Goal: Information Seeking & Learning: Check status

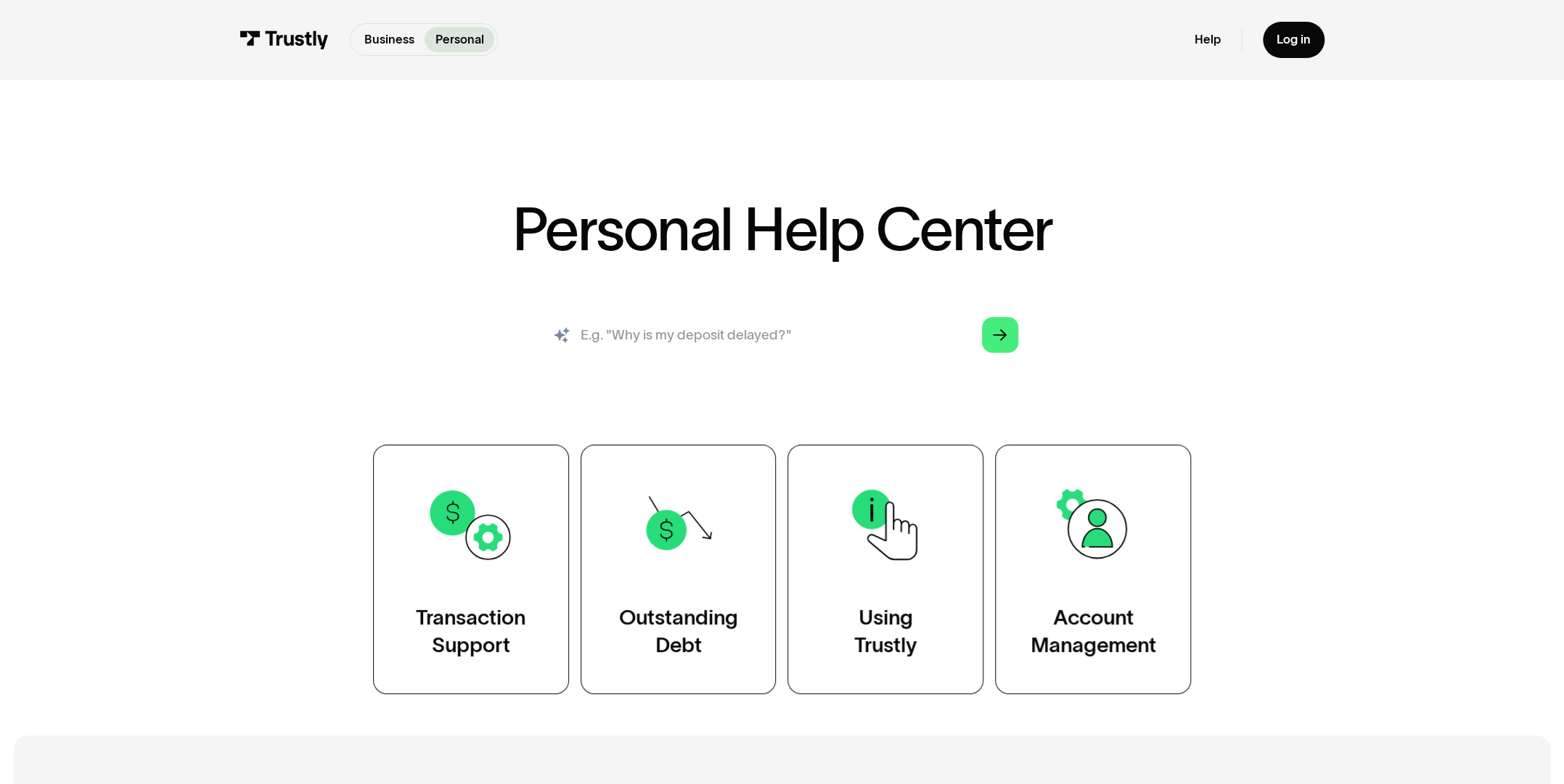
click at [859, 337] on input "search" at bounding box center [782, 335] width 499 height 55
click at [1163, 231] on div "Personal Help Center AI-powered search ( 1 / 4 ) Type your question and our sma…" at bounding box center [782, 446] width 999 height 495
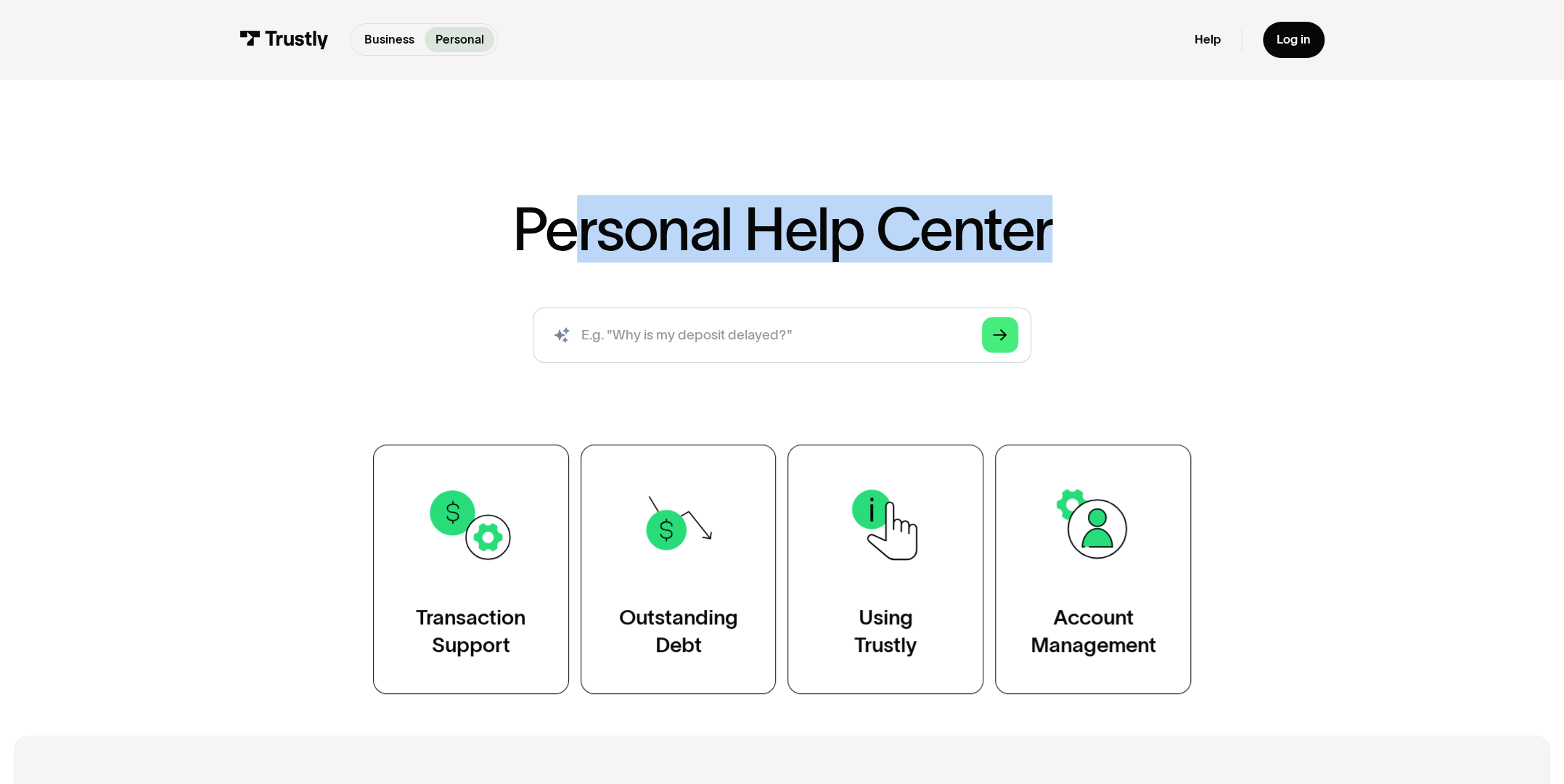
drag, startPoint x: 578, startPoint y: 239, endPoint x: 1063, endPoint y: 228, distance: 485.1
click at [1063, 228] on div "Personal Help Center AI-powered search ( 1 / 4 ) Type your question and our sma…" at bounding box center [782, 446] width 999 height 495
click at [1070, 238] on div "Personal Help Center AI-powered search ( 1 / 4 ) Type your question and our sma…" at bounding box center [782, 446] width 999 height 495
drag, startPoint x: 1087, startPoint y: 234, endPoint x: 733, endPoint y: 203, distance: 355.4
click at [733, 203] on div "Personal Help Center AI-powered search ( 1 / 4 ) Type your question and our sma…" at bounding box center [782, 446] width 999 height 495
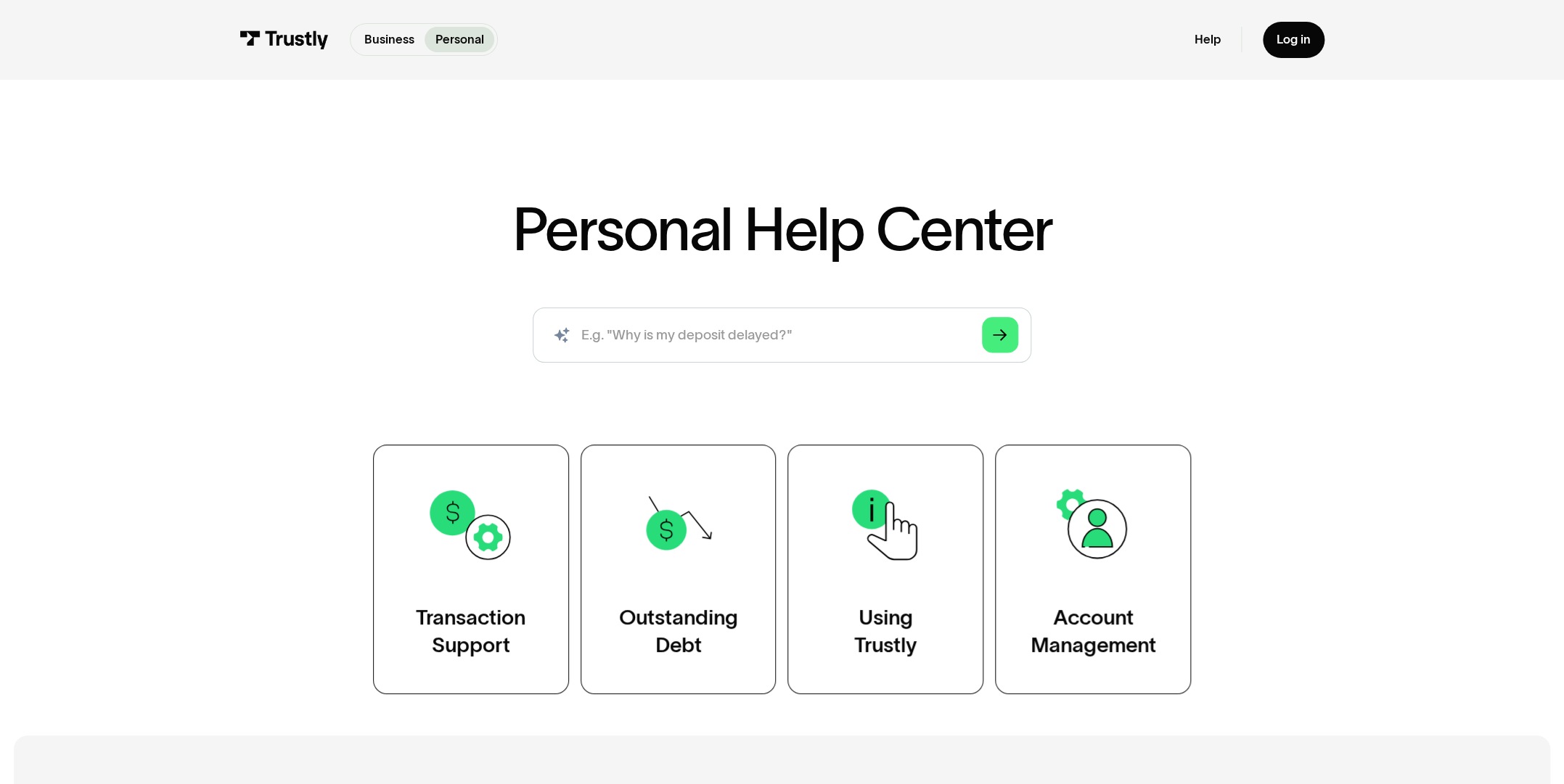
click at [850, 226] on h1 "Personal Help Center" at bounding box center [782, 229] width 540 height 60
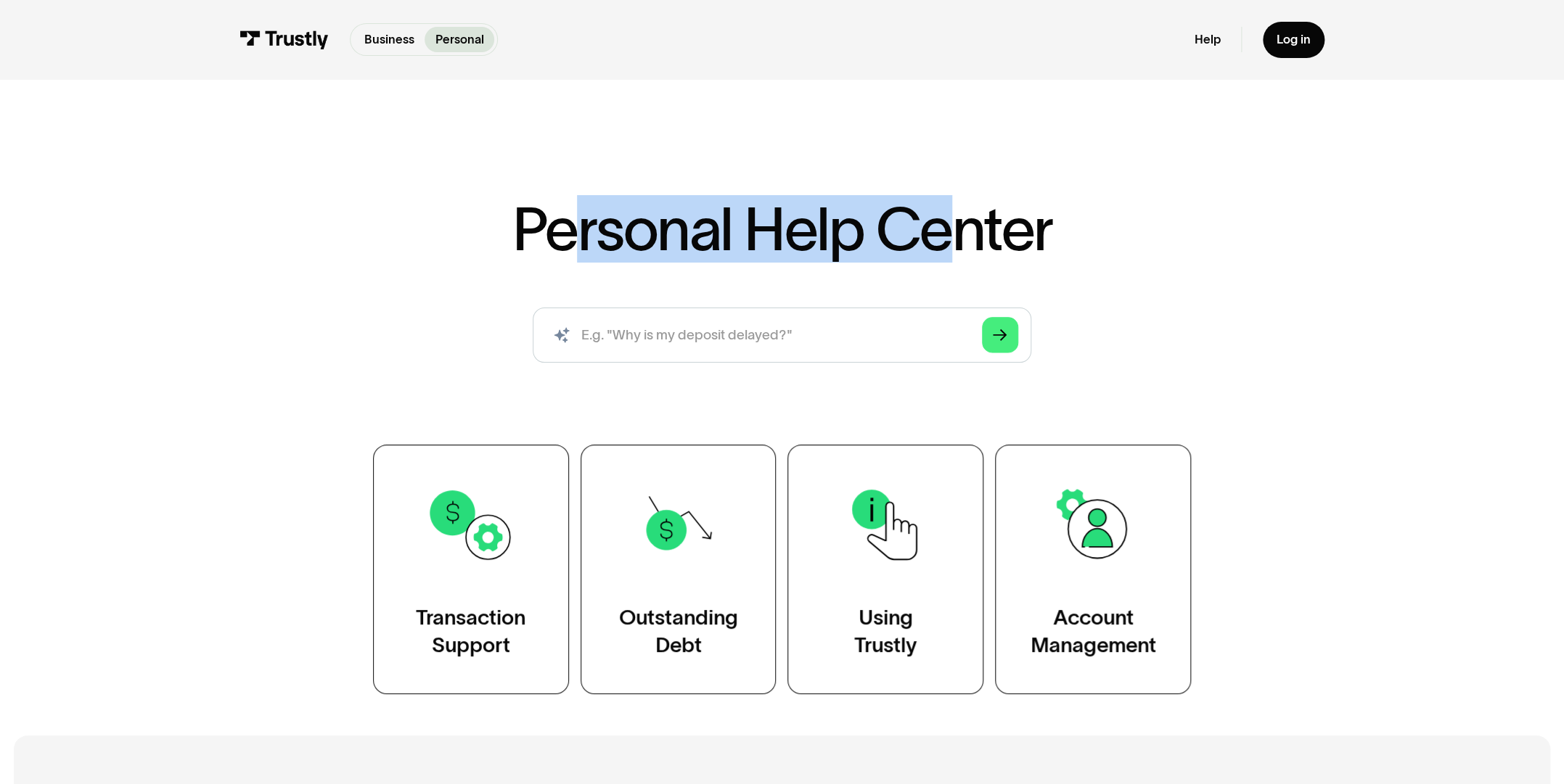
drag, startPoint x: 564, startPoint y: 227, endPoint x: 954, endPoint y: 234, distance: 390.1
click at [948, 233] on h1 "Personal Help Center" at bounding box center [782, 229] width 540 height 60
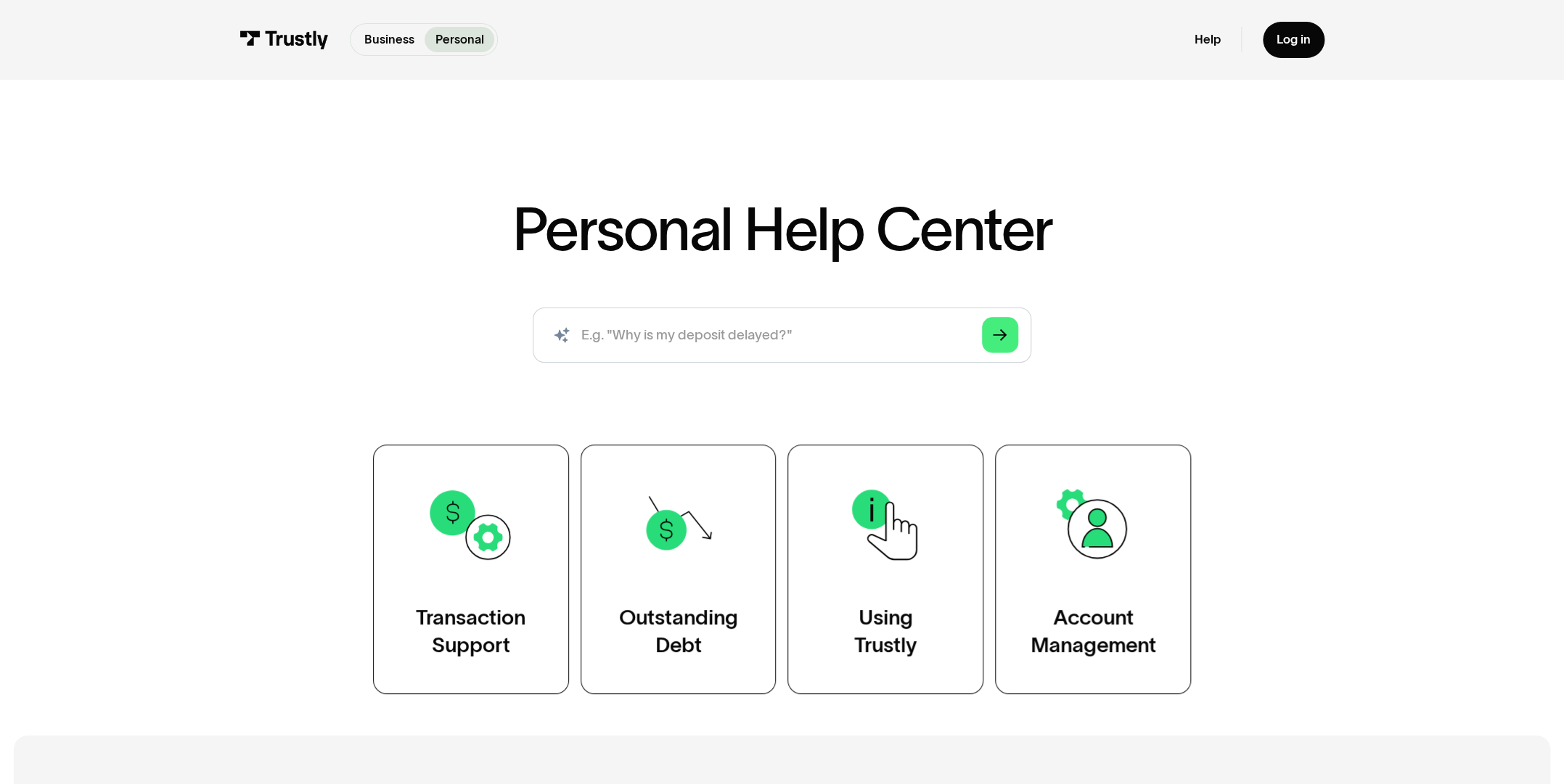
click at [992, 241] on h1 "Personal Help Center" at bounding box center [782, 229] width 540 height 60
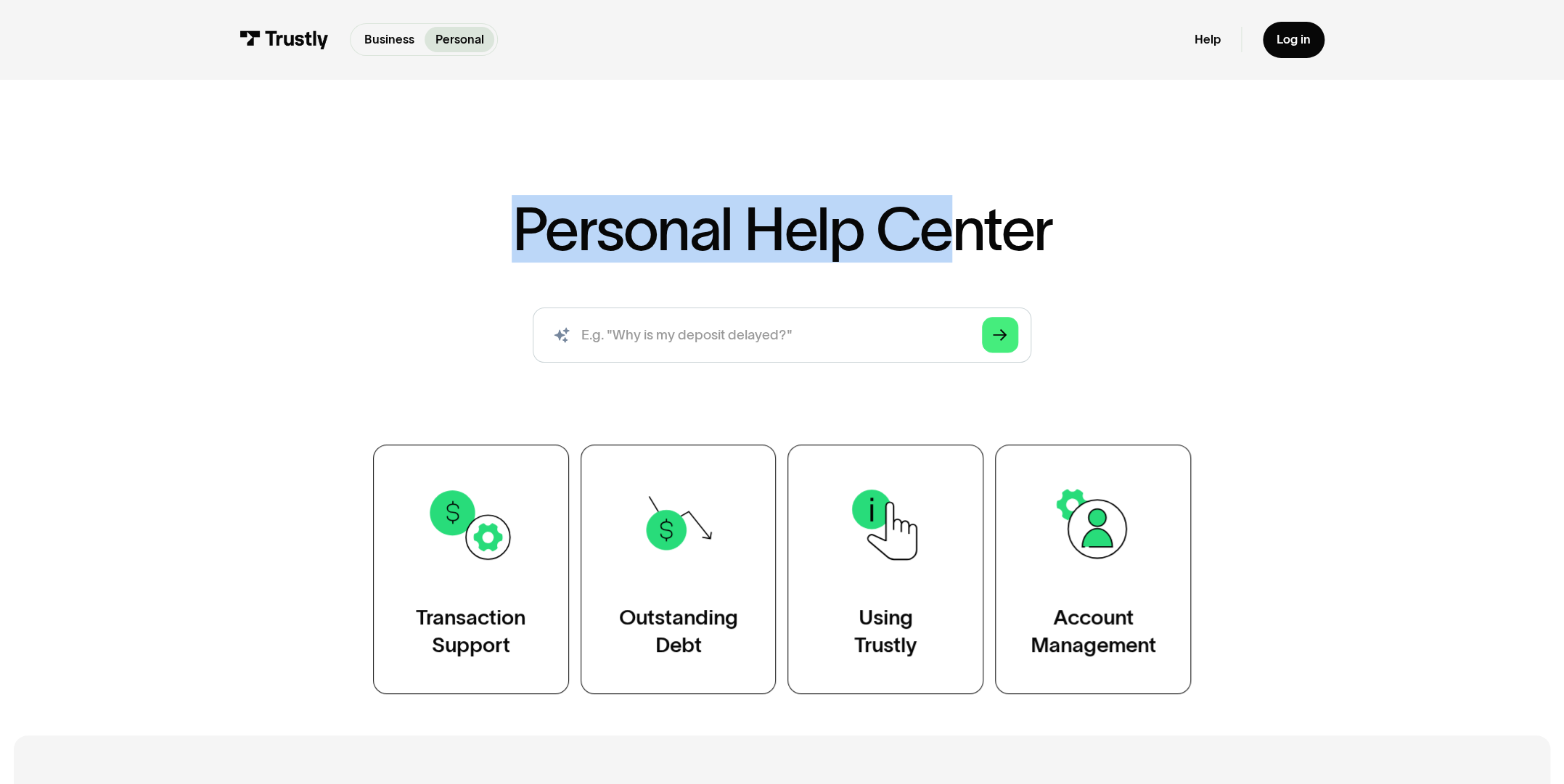
drag, startPoint x: 536, startPoint y: 237, endPoint x: 954, endPoint y: 250, distance: 418.2
click at [945, 250] on h1 "Personal Help Center" at bounding box center [782, 229] width 540 height 60
click at [954, 250] on h1 "Personal Help Center" at bounding box center [782, 229] width 540 height 60
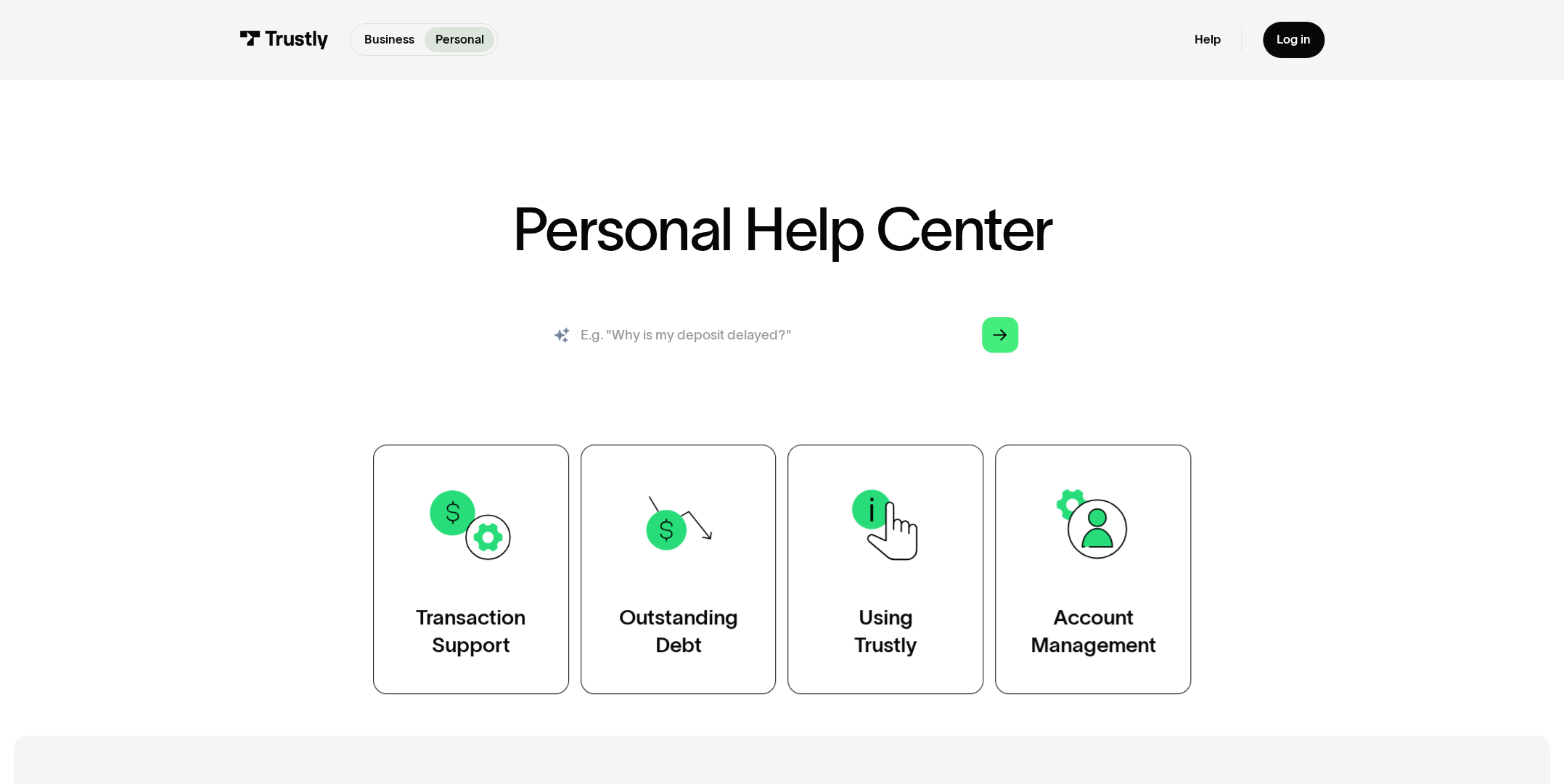
drag, startPoint x: 732, startPoint y: 342, endPoint x: 766, endPoint y: 443, distance: 106.6
click at [732, 342] on input "search" at bounding box center [782, 335] width 499 height 55
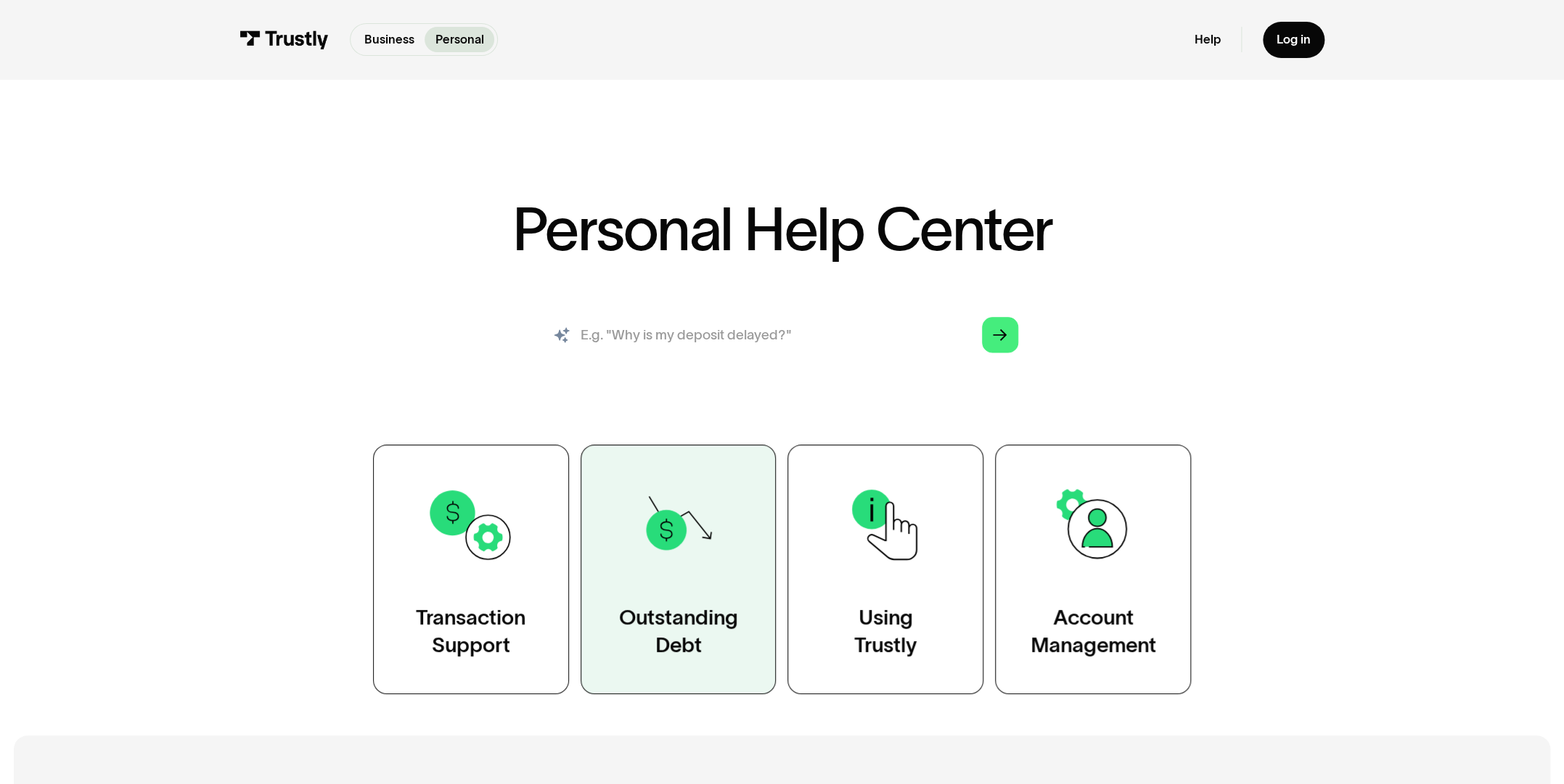
type input "How do i track my transaction status?"
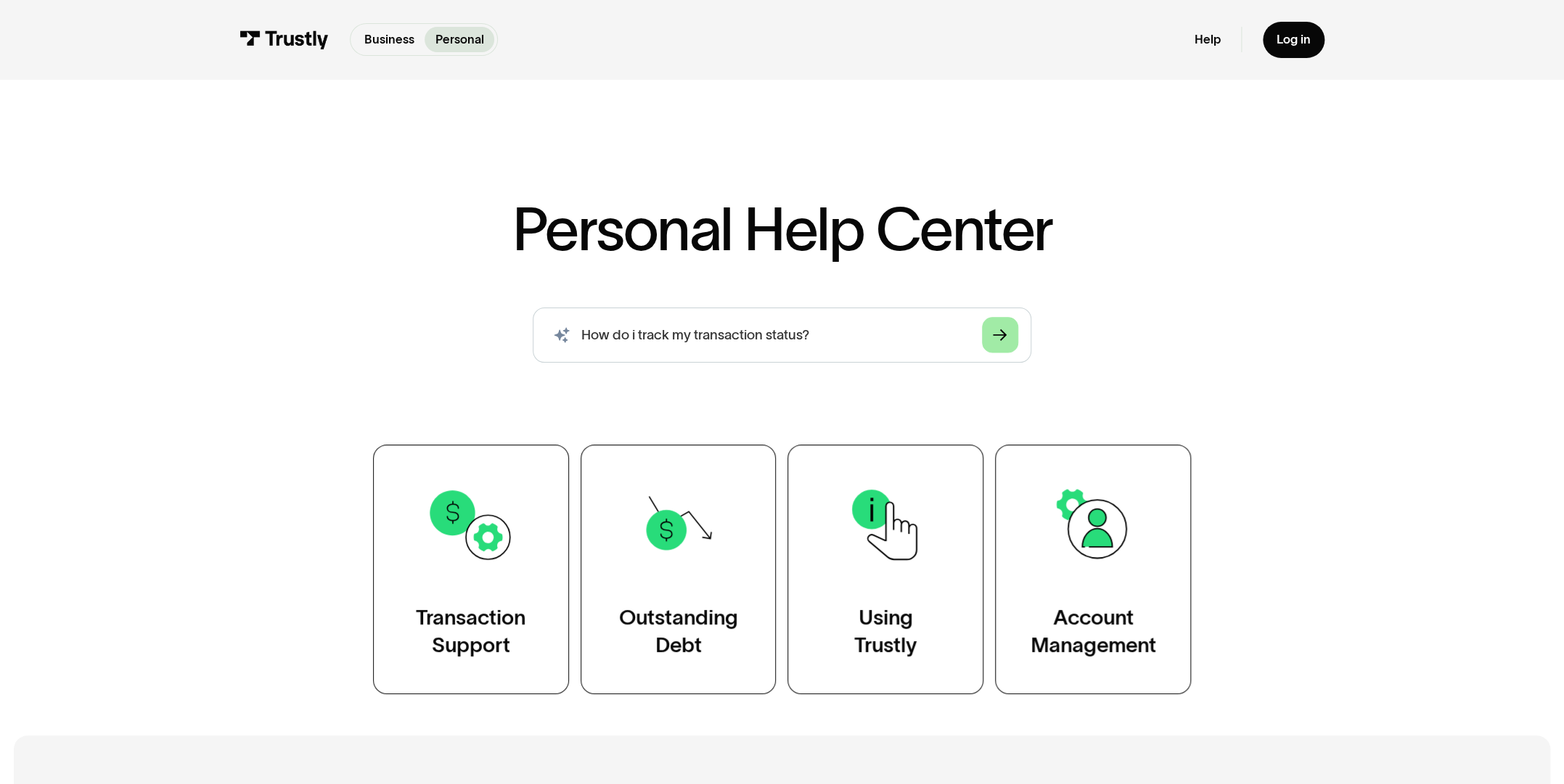
click at [1002, 342] on div "Arrow Right" at bounding box center [1000, 335] width 14 height 14
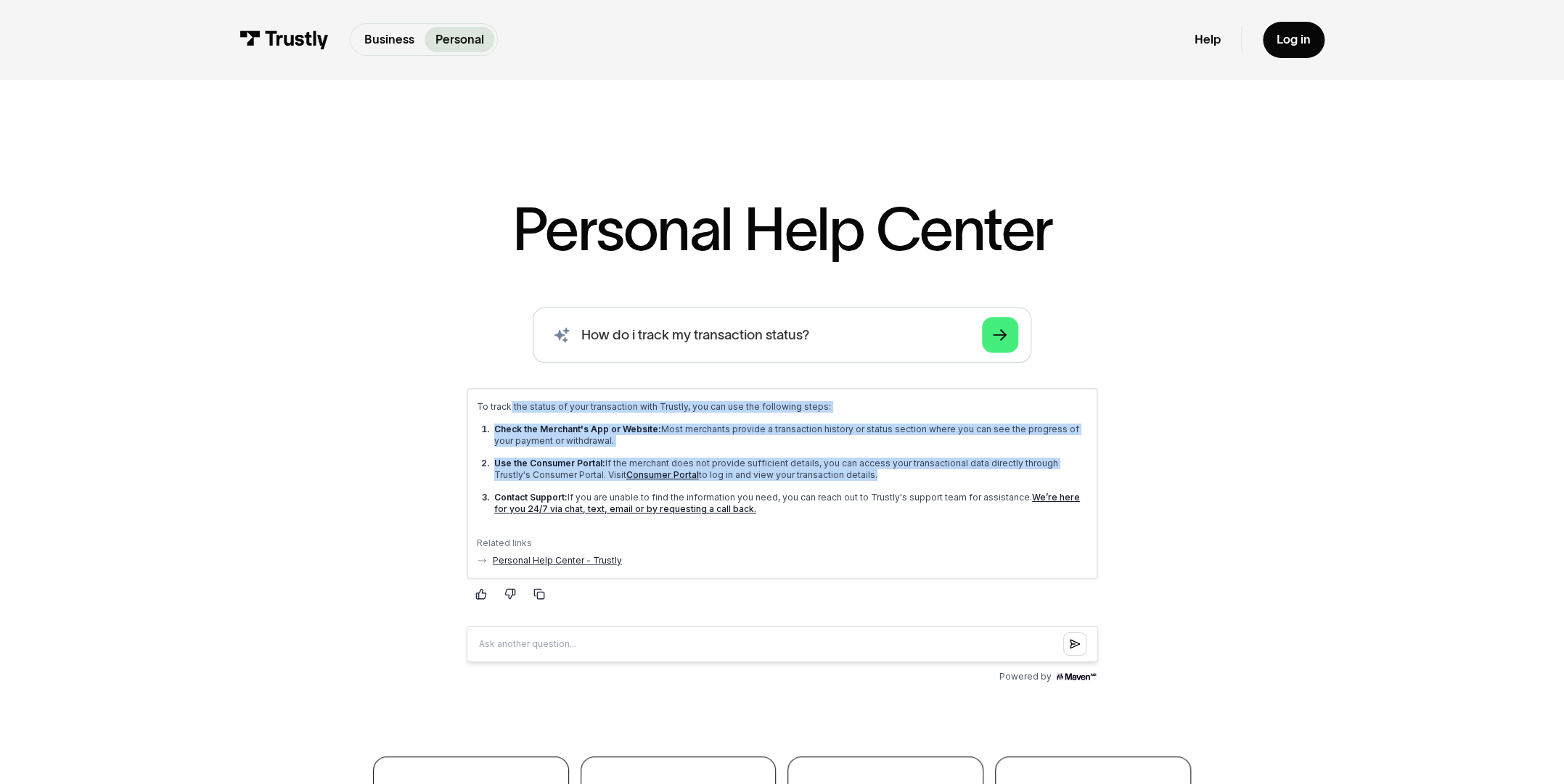
drag, startPoint x: 510, startPoint y: 403, endPoint x: 709, endPoint y: 487, distance: 216.0
click at [709, 487] on div "To track the status of your transaction with Trustly, you can use the following…" at bounding box center [782, 463] width 612 height 125
click at [868, 473] on p "Use the Consumer Portal: If the merchant does not provide sufficient details, y…" at bounding box center [790, 469] width 594 height 24
drag, startPoint x: 527, startPoint y: 405, endPoint x: 734, endPoint y: 545, distance: 249.9
click at [680, 521] on div "To track the status of your transaction with Trustly, you can use the following…" at bounding box center [782, 463] width 612 height 125
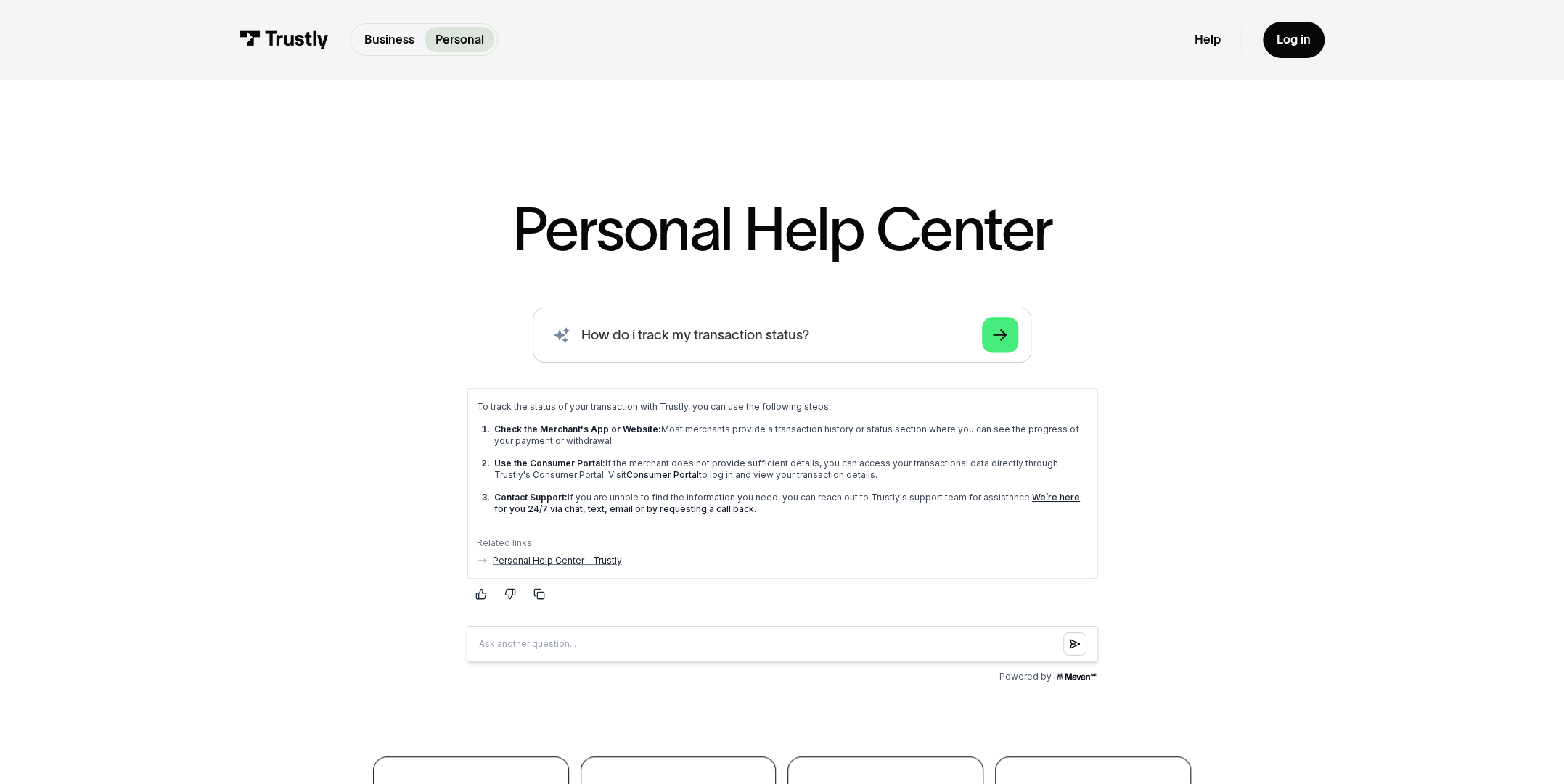
click at [779, 547] on div "Related links" at bounding box center [782, 542] width 612 height 11
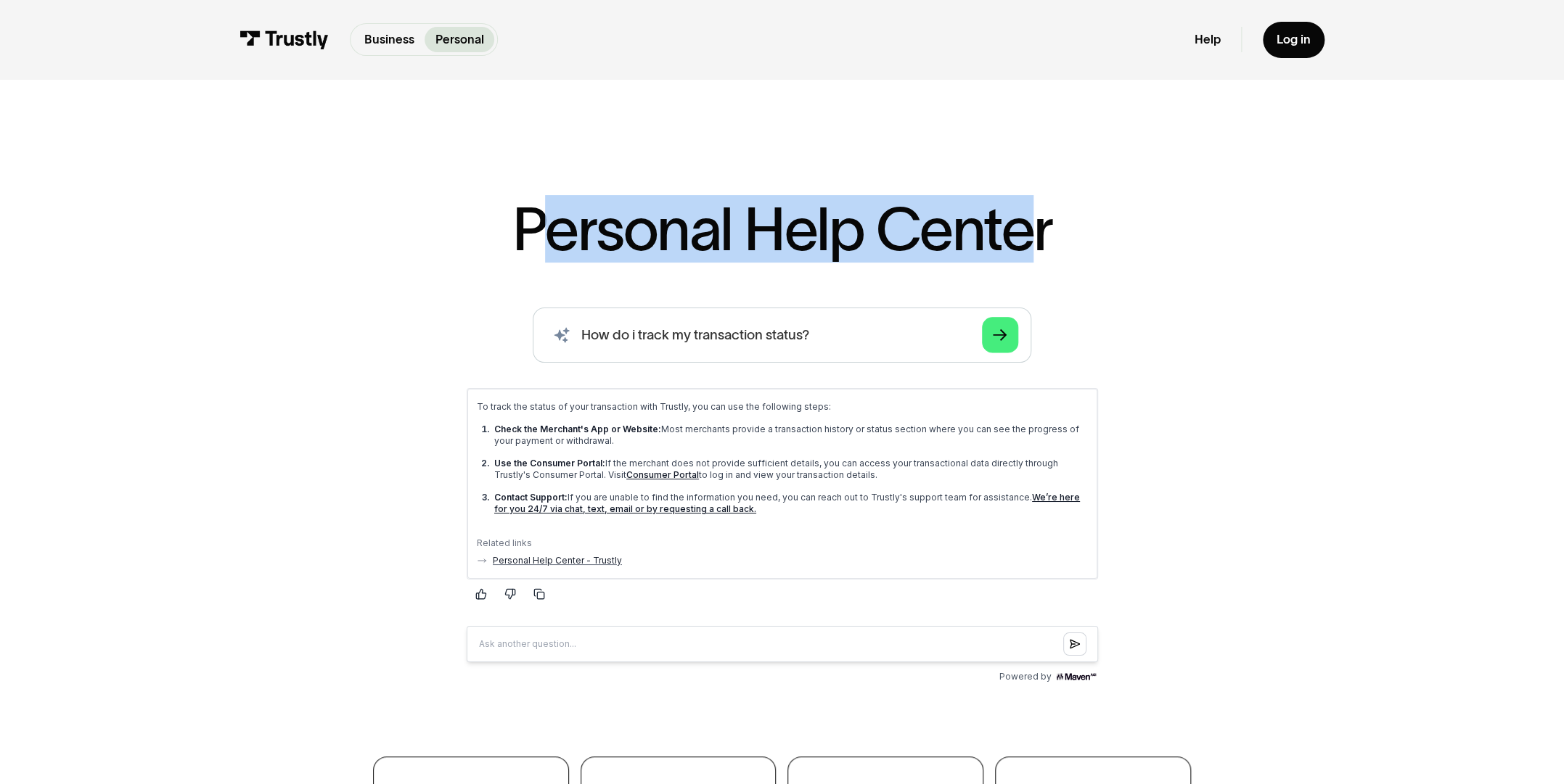
drag, startPoint x: 813, startPoint y: 209, endPoint x: 1048, endPoint y: 227, distance: 235.7
click at [1032, 225] on h1 "Personal Help Center" at bounding box center [782, 229] width 540 height 60
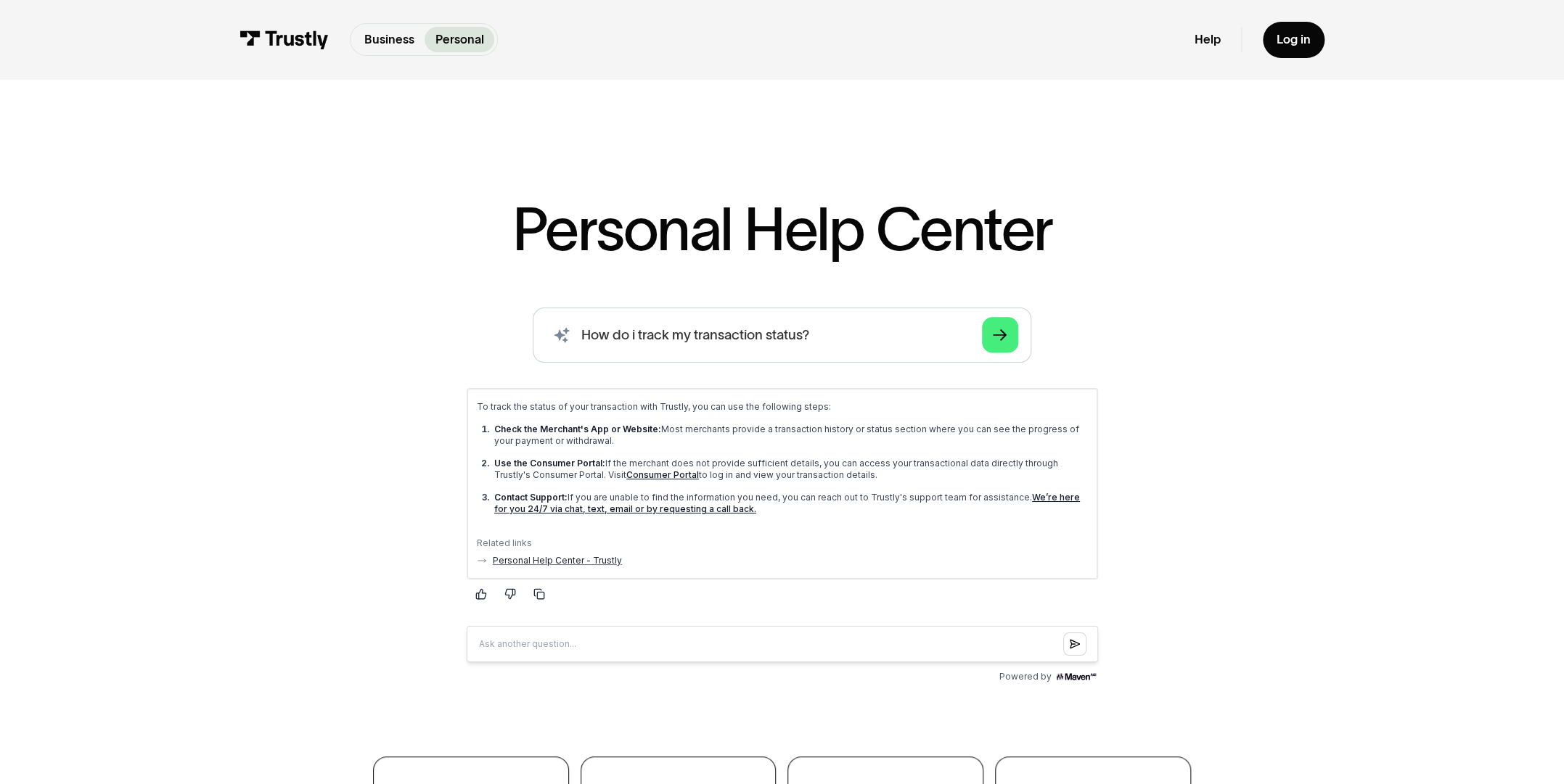
click at [1049, 227] on h1 "Personal Help Center" at bounding box center [782, 229] width 540 height 60
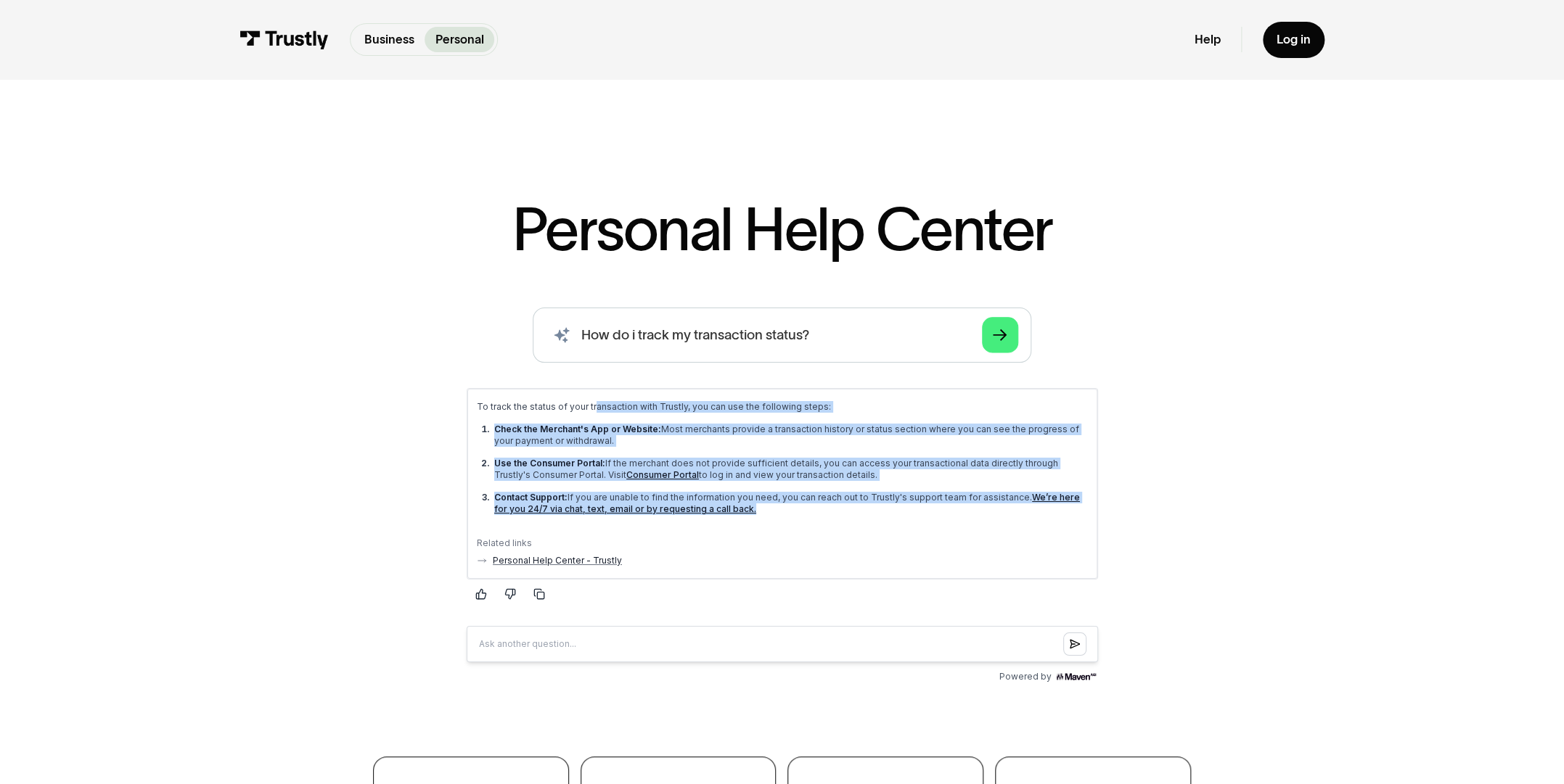
drag, startPoint x: 592, startPoint y: 404, endPoint x: 794, endPoint y: 520, distance: 232.9
click at [794, 520] on div "To track the status of your transaction with Trustly, you can use the following…" at bounding box center [782, 463] width 612 height 125
click at [798, 517] on div "To track the status of your transaction with Trustly, you can use the following…" at bounding box center [782, 463] width 612 height 125
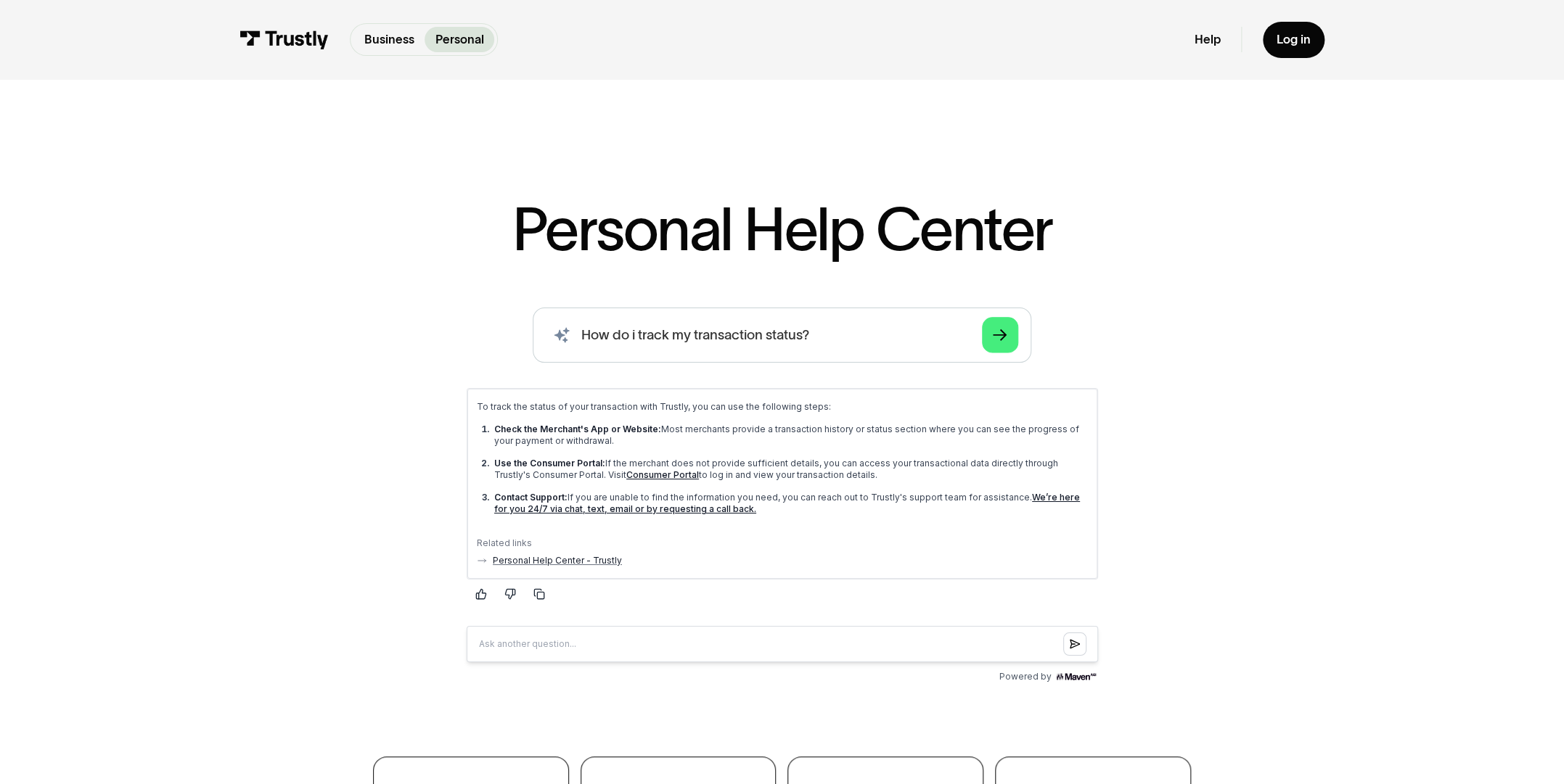
drag, startPoint x: 822, startPoint y: 527, endPoint x: 653, endPoint y: 424, distance: 197.9
click at [649, 432] on div "To track the status of your transaction with Trustly, you can use the following…" at bounding box center [782, 483] width 612 height 165
click at [654, 422] on div "To track the status of your transaction with Trustly, you can use the following…" at bounding box center [782, 463] width 612 height 125
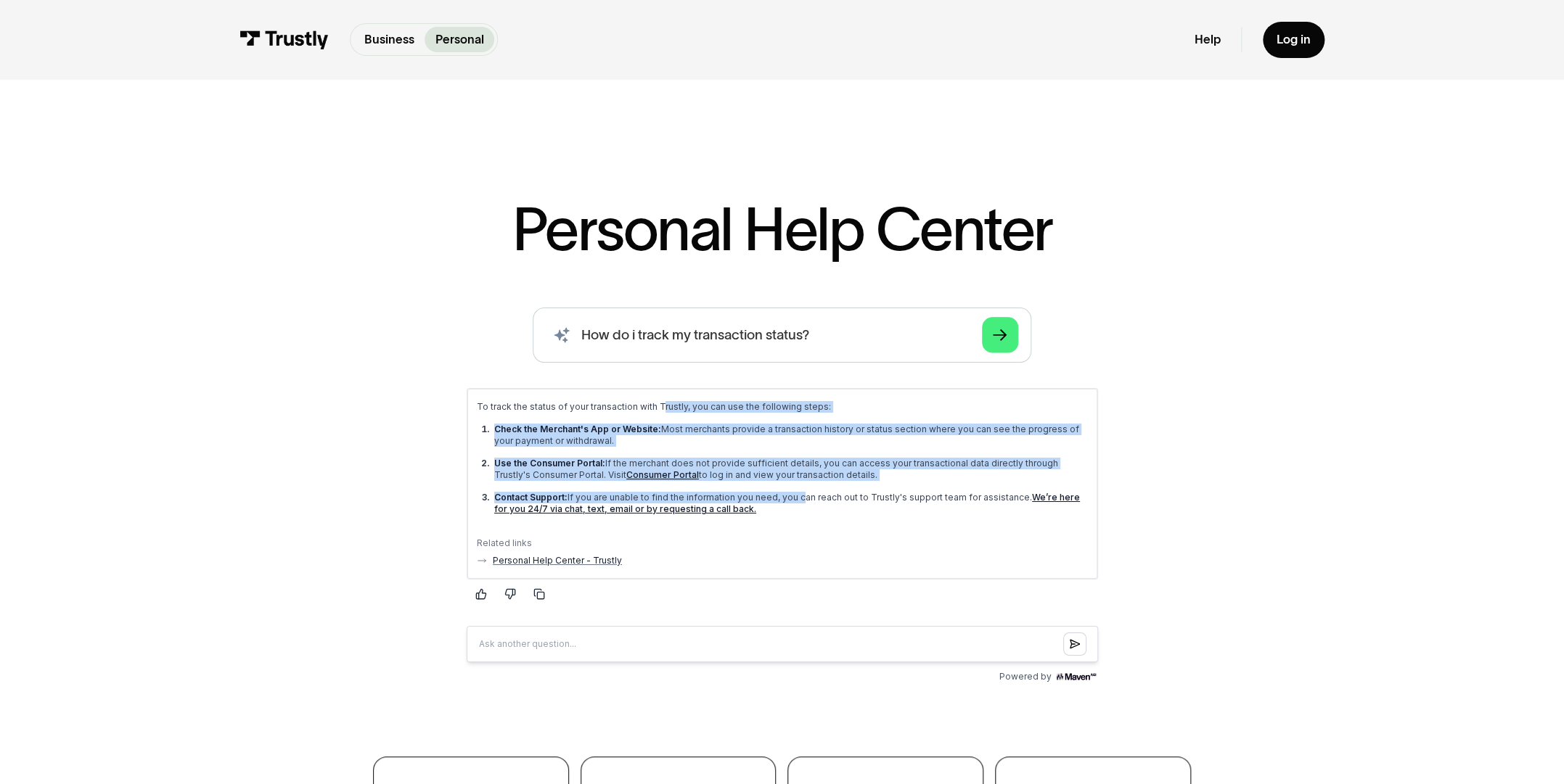
drag, startPoint x: 664, startPoint y: 407, endPoint x: 794, endPoint y: 498, distance: 158.7
click at [794, 498] on div "To track the status of your transaction with Trustly, you can use the following…" at bounding box center [782, 463] width 612 height 125
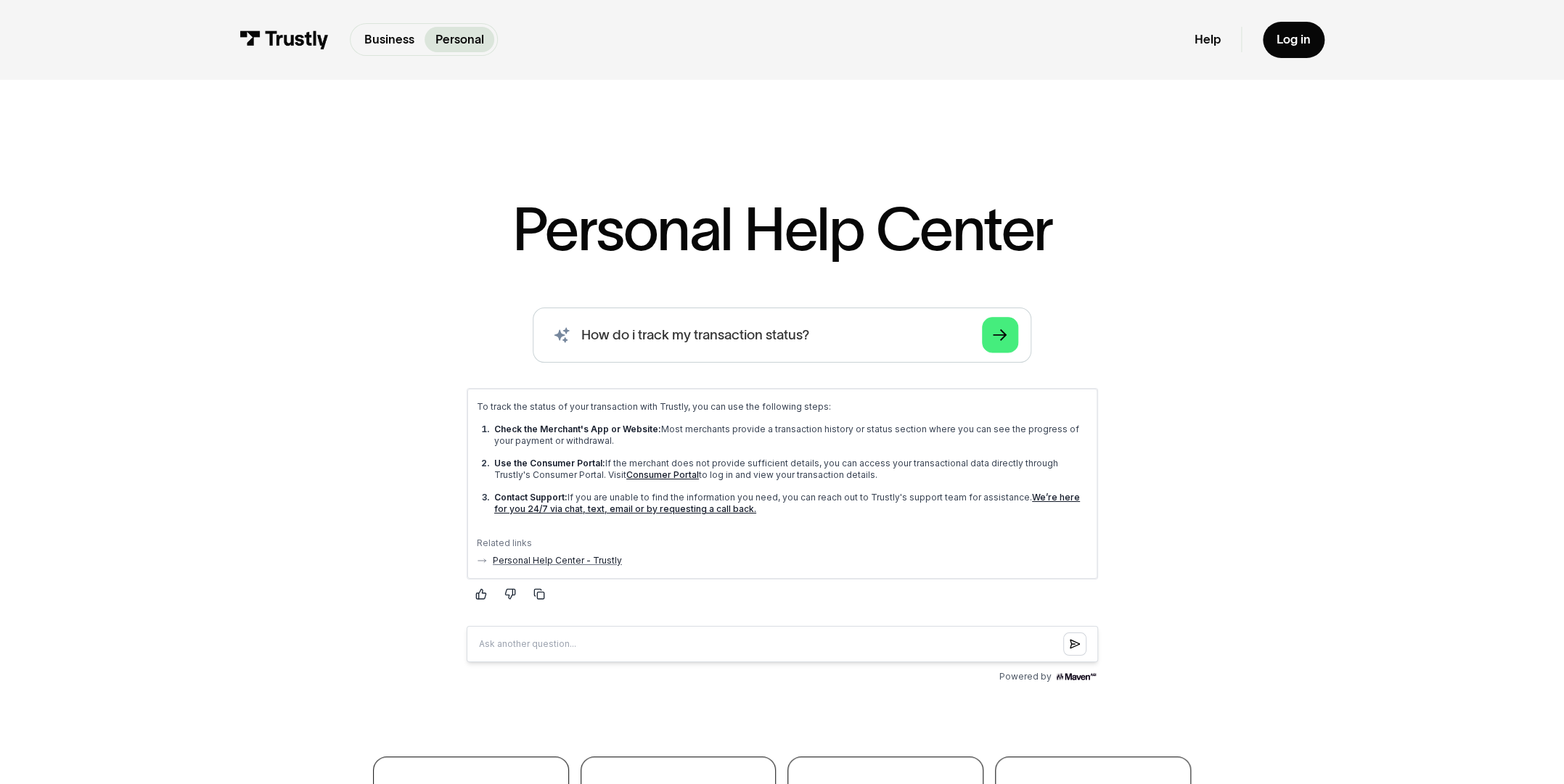
click at [819, 517] on div "To track the status of your transaction with Trustly, you can use the following…" at bounding box center [782, 463] width 612 height 125
click at [1274, 285] on div "Personal Help Center AI-powered search ( 1 / 4 ) Type your question and our sma…" at bounding box center [782, 602] width 999 height 807
